Goal: Navigation & Orientation: Find specific page/section

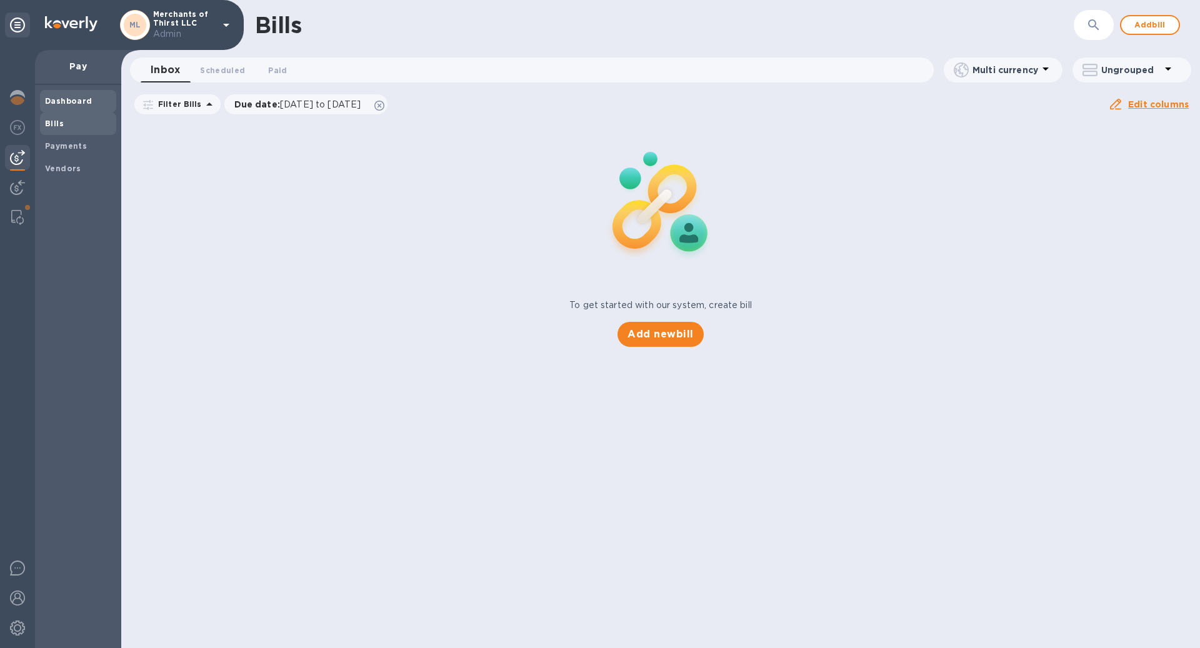
click at [73, 103] on b "Dashboard" at bounding box center [68, 100] width 47 height 9
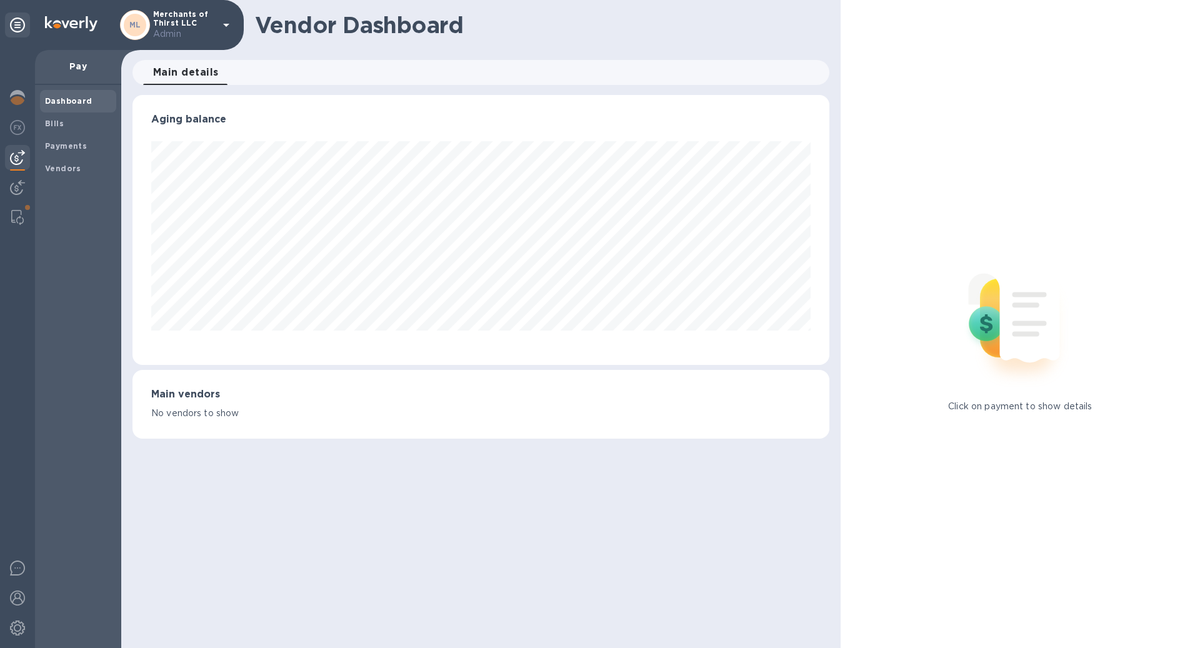
scroll to position [270, 696]
click at [17, 90] on img at bounding box center [17, 97] width 15 height 15
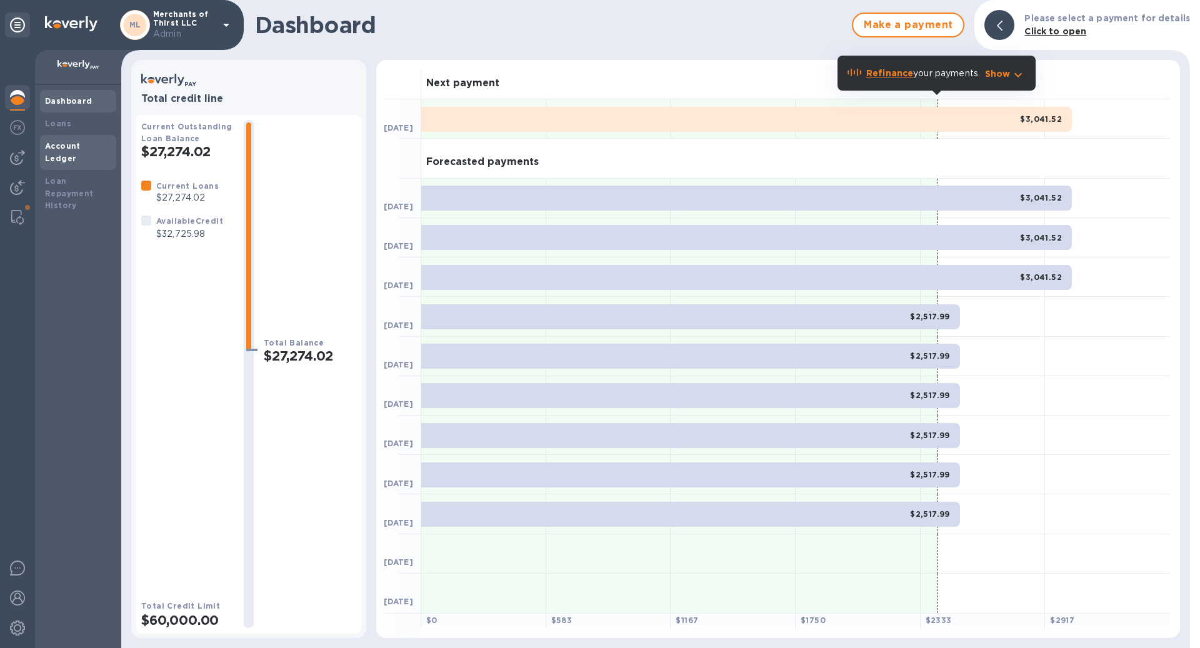
click at [81, 148] on b "Account Ledger" at bounding box center [63, 152] width 36 height 22
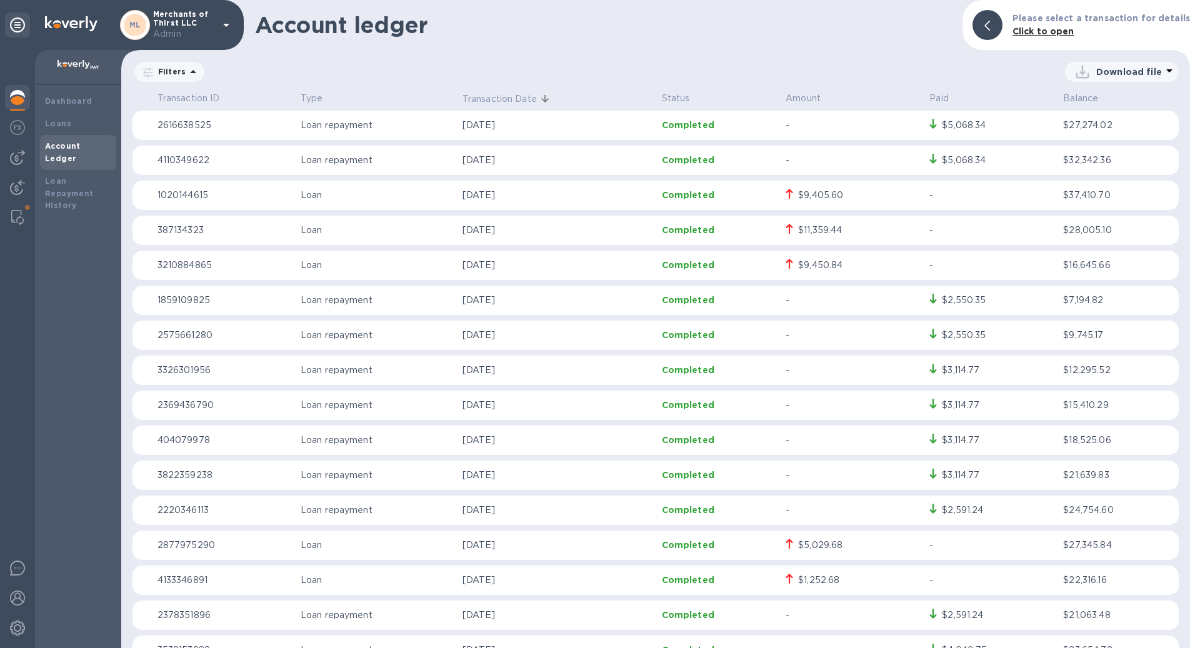
click at [19, 96] on img at bounding box center [17, 97] width 15 height 15
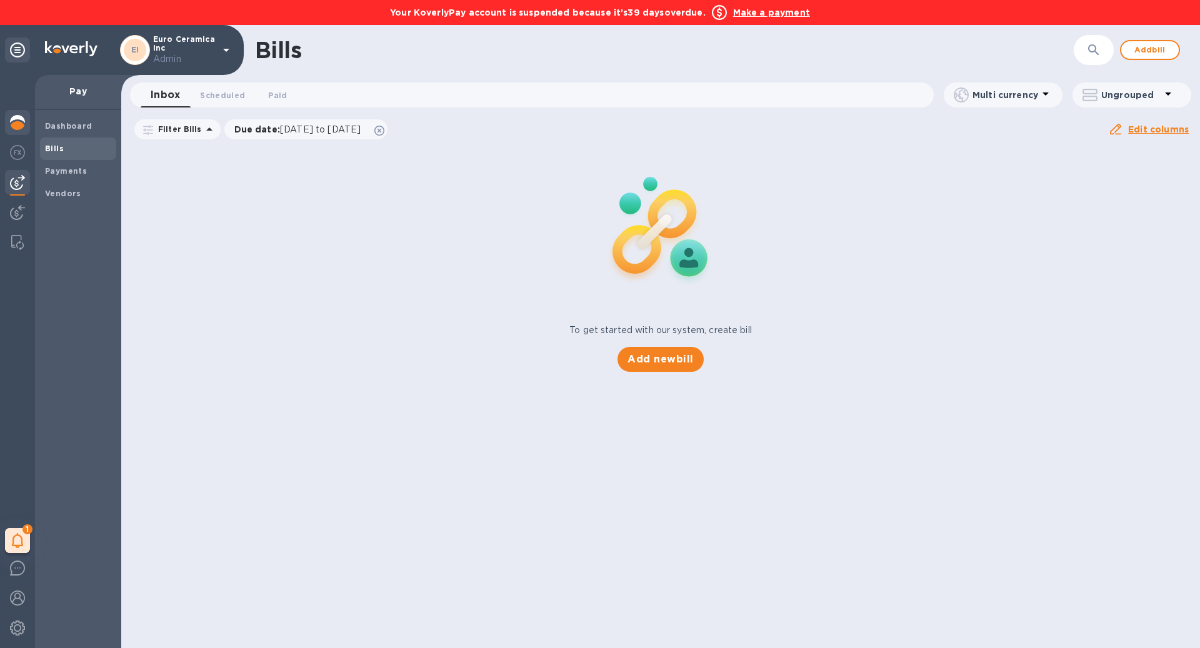
click at [17, 122] on img at bounding box center [17, 122] width 15 height 15
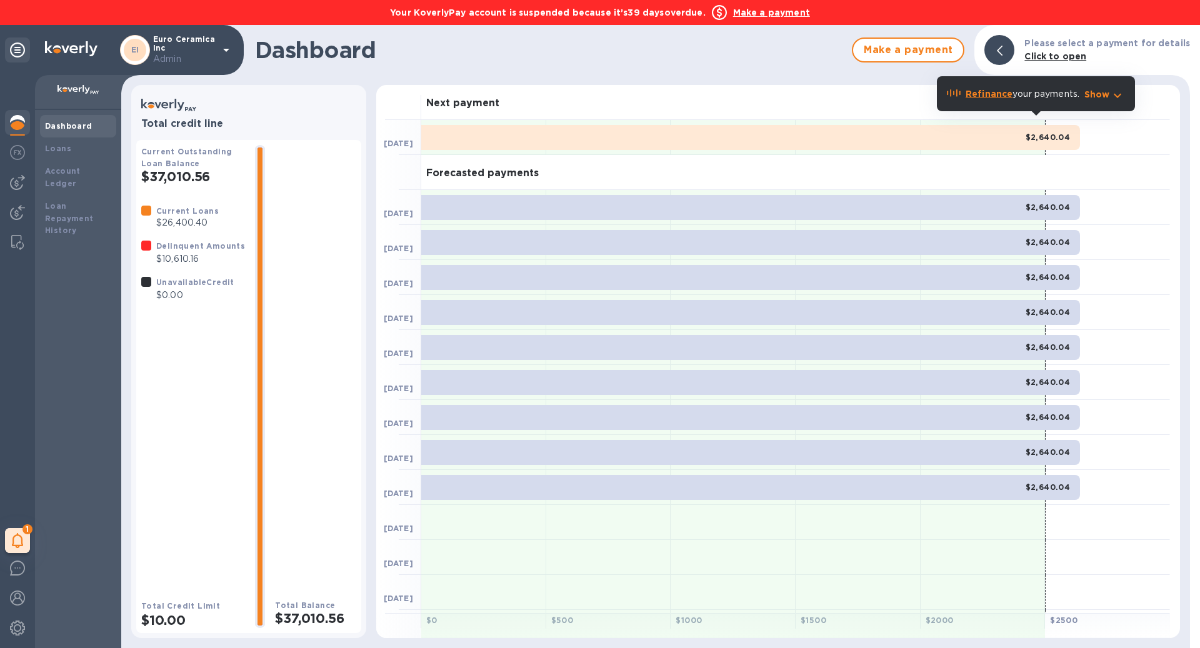
click at [985, 95] on b "Refinance" at bounding box center [988, 94] width 47 height 10
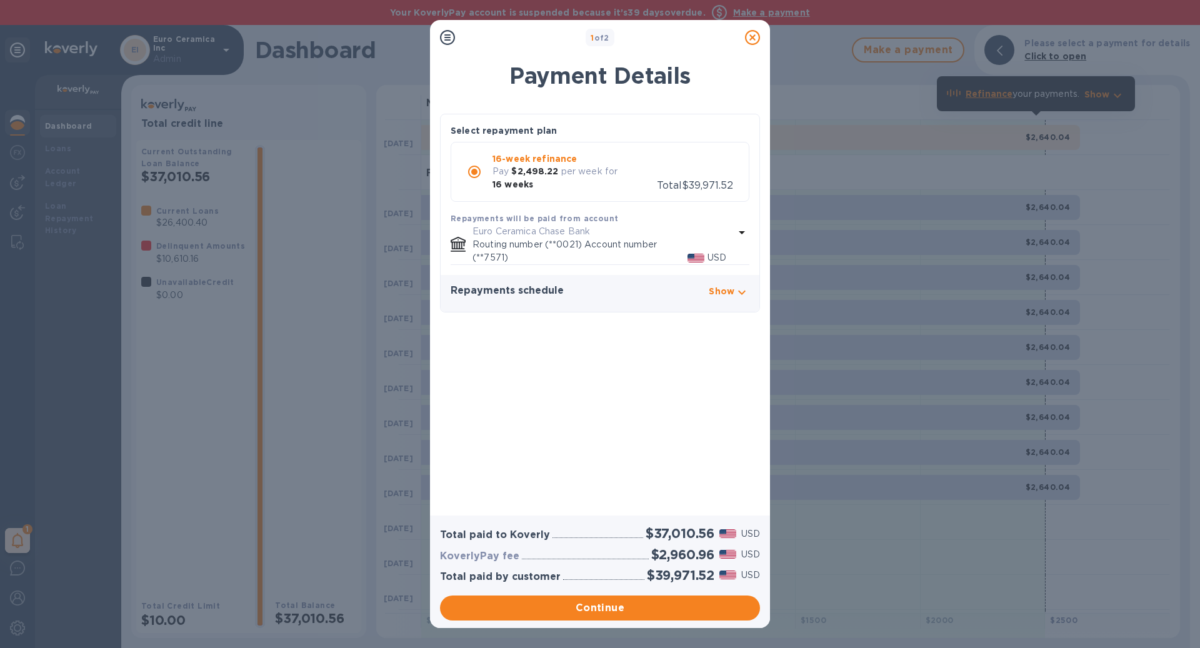
click at [747, 41] on icon at bounding box center [752, 37] width 15 height 15
